Goal: Transaction & Acquisition: Purchase product/service

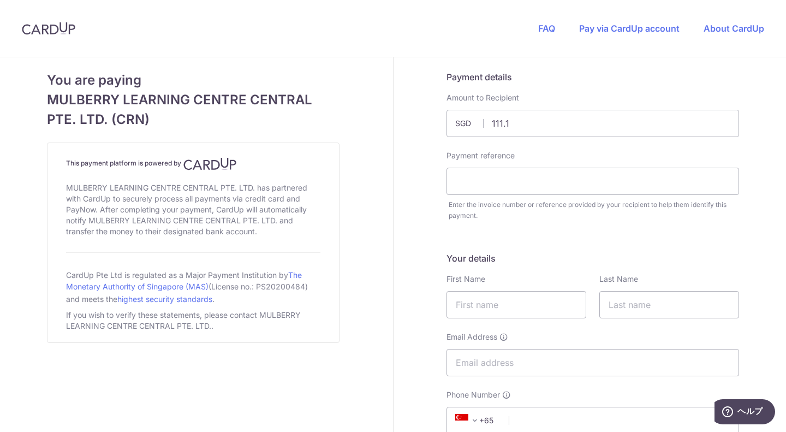
type input "111.18"
click at [510, 181] on input "text" at bounding box center [592, 181] width 292 height 27
type input "INV010987"
click at [498, 293] on input "text" at bounding box center [516, 304] width 140 height 27
type input "[PERSON_NAME]"
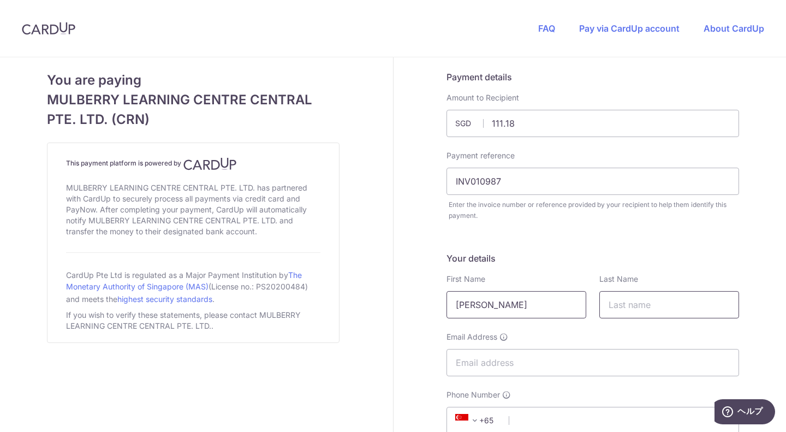
type input "Une"
type input "[EMAIL_ADDRESS][DOMAIN_NAME]"
type input "81330029"
type input "229814"
type input "[STREET_ADDRESS]"
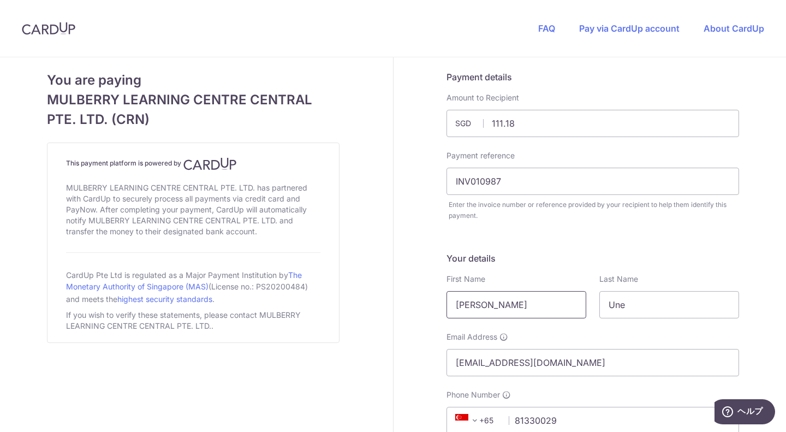
scroll to position [589, 0]
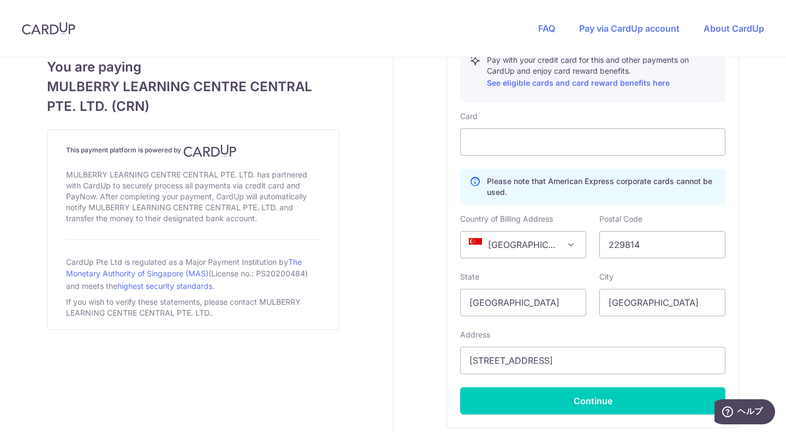
click at [642, 210] on div "Card Please note that American Express corporate cards cannot be used. Country …" at bounding box center [592, 262] width 265 height 303
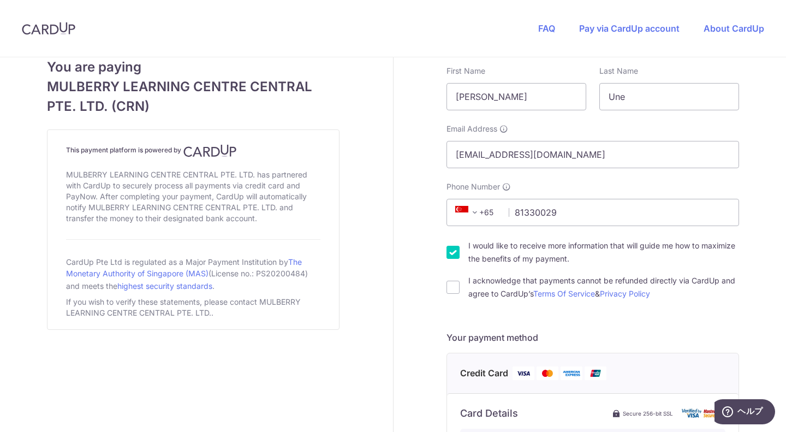
scroll to position [206, 0]
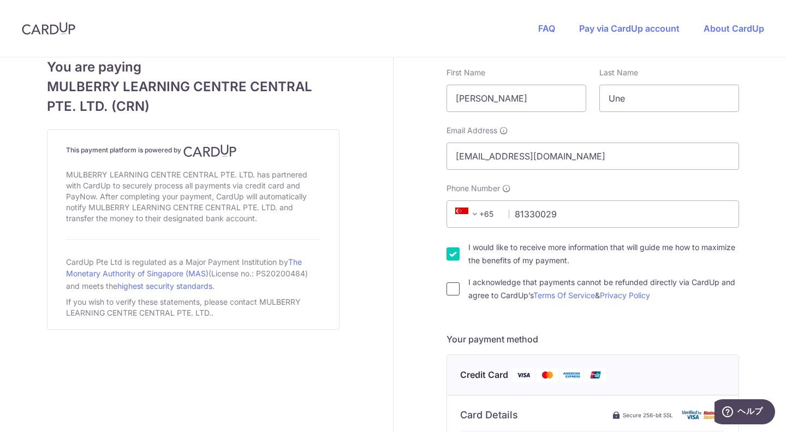
click at [454, 288] on input "I acknowledge that payments cannot be refunded directly via CardUp and agree to…" at bounding box center [452, 288] width 13 height 13
checkbox input "true"
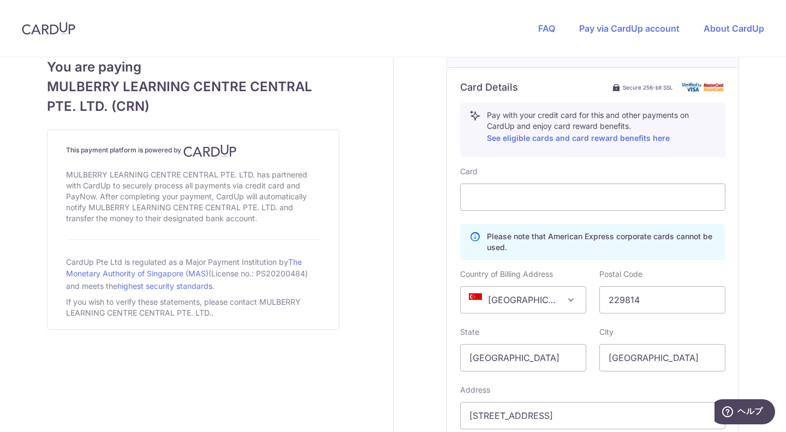
scroll to position [678, 0]
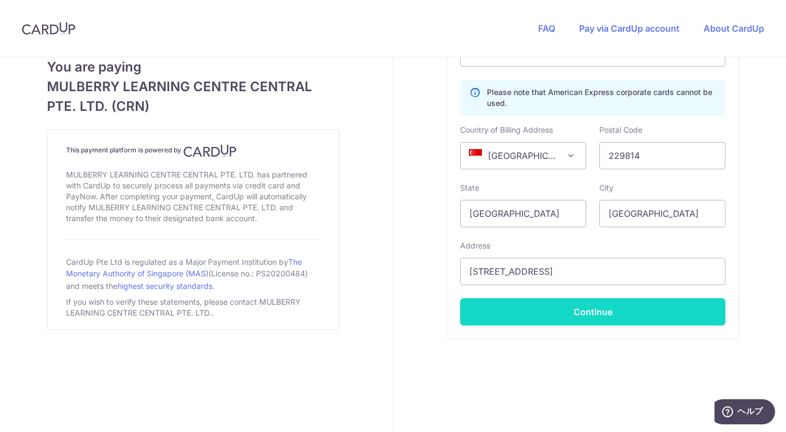
click at [546, 304] on button "Continue" at bounding box center [592, 311] width 265 height 27
type input "**** 3615"
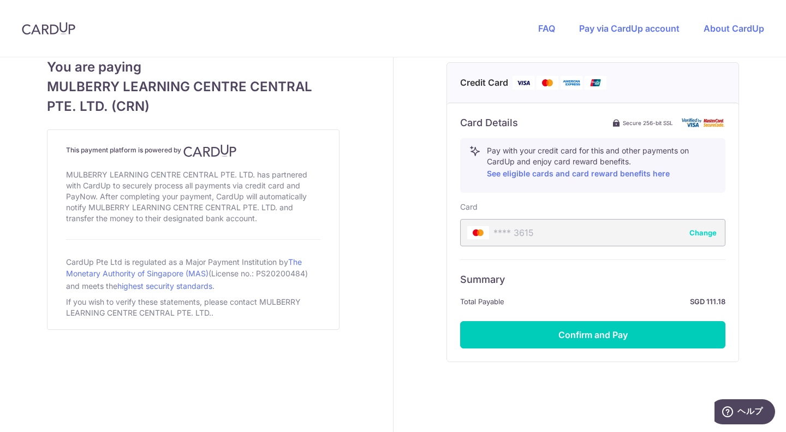
scroll to position [521, 0]
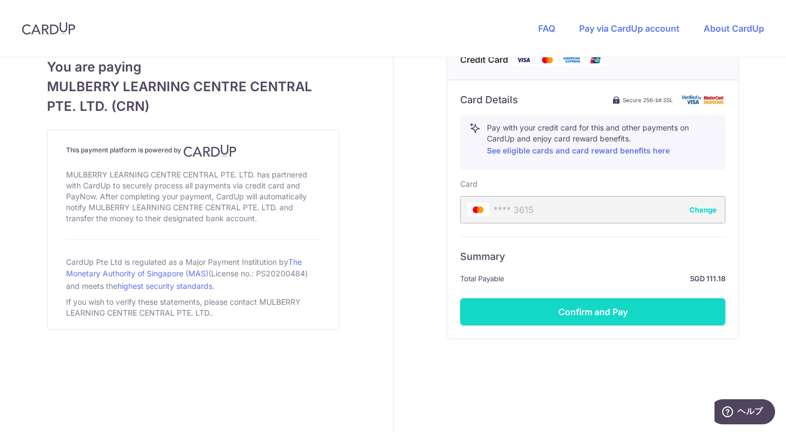
click at [596, 312] on button "Confirm and Pay" at bounding box center [592, 311] width 265 height 27
